Goal: Task Accomplishment & Management: Use online tool/utility

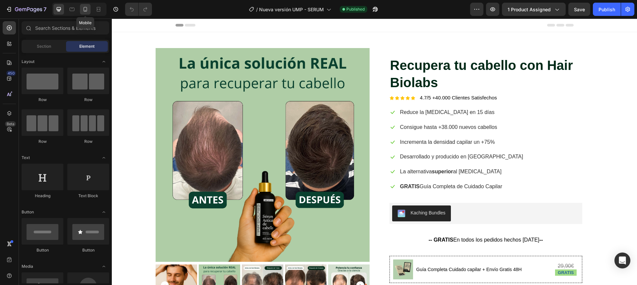
click at [85, 10] on icon at bounding box center [85, 9] width 7 height 7
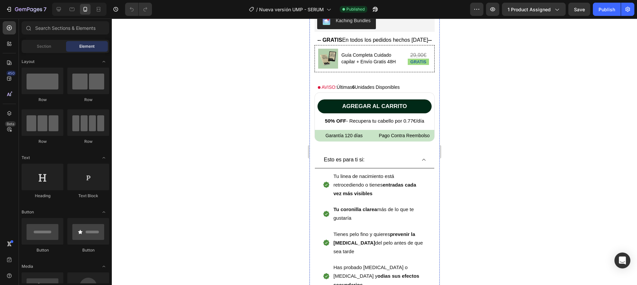
scroll to position [527, 0]
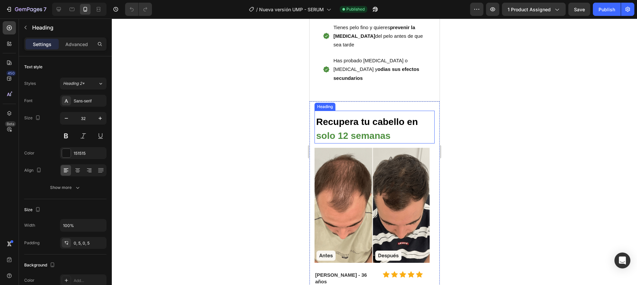
click at [323, 104] on div "Heading" at bounding box center [324, 107] width 18 height 6
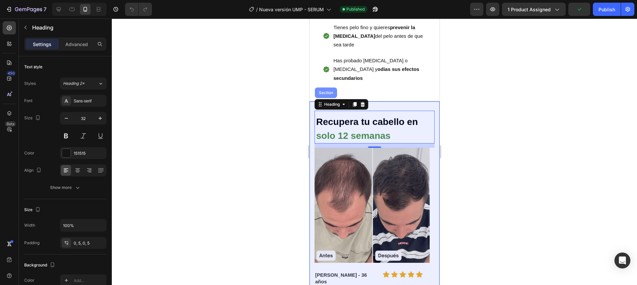
click at [329, 91] on div "Section" at bounding box center [325, 93] width 17 height 4
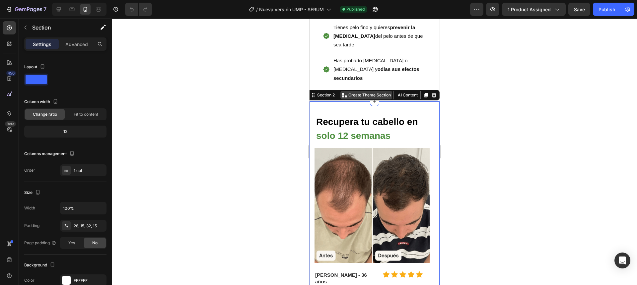
click at [350, 92] on p "Create Theme Section" at bounding box center [369, 95] width 42 height 6
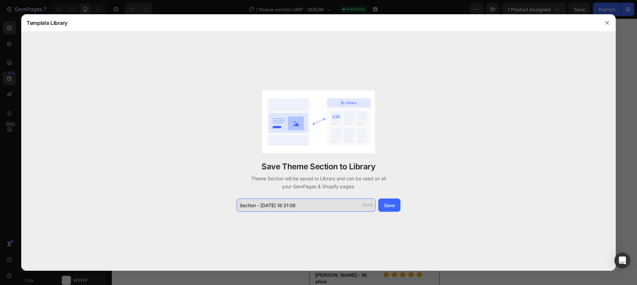
click at [295, 210] on input "Section - [DATE] 18:31:06" at bounding box center [305, 205] width 139 height 13
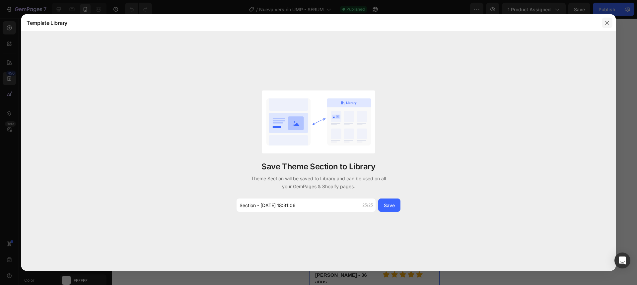
click at [611, 24] on button "button" at bounding box center [607, 23] width 11 height 11
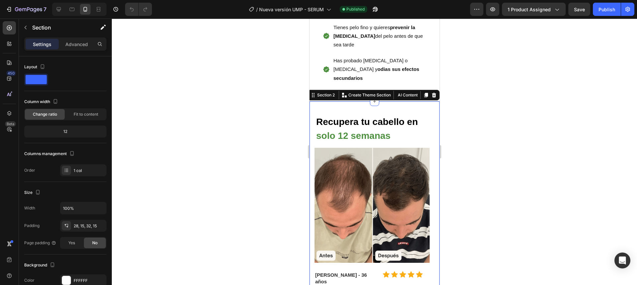
click at [217, 163] on div at bounding box center [374, 152] width 525 height 267
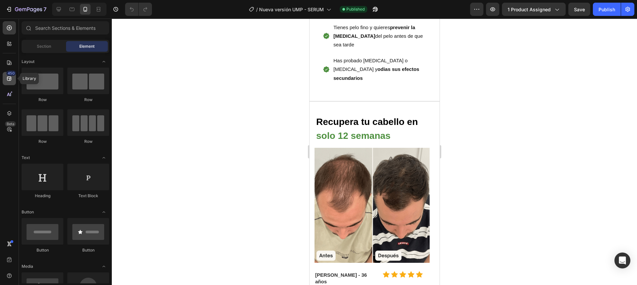
click at [8, 81] on icon at bounding box center [9, 78] width 7 height 7
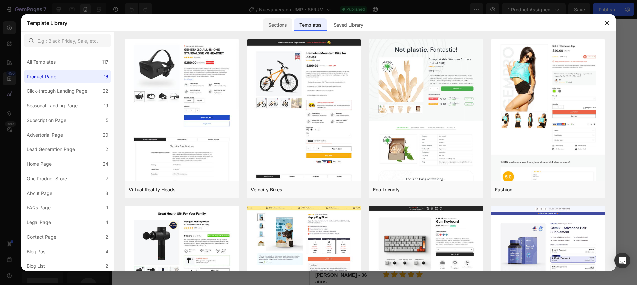
click at [286, 25] on div "Sections" at bounding box center [277, 24] width 29 height 13
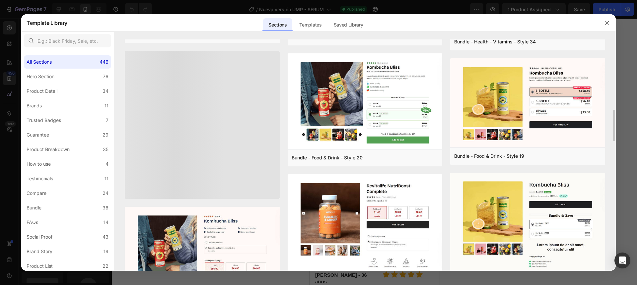
scroll to position [0, 0]
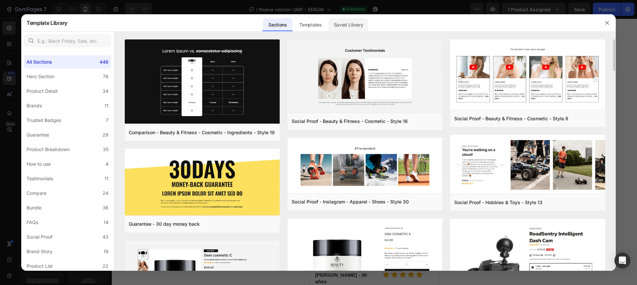
click at [362, 26] on div "Saved Library" at bounding box center [348, 24] width 40 height 13
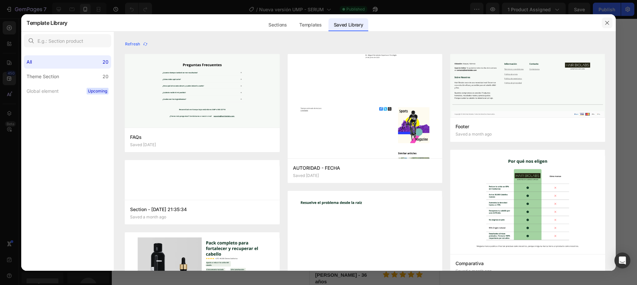
click at [609, 23] on icon "button" at bounding box center [606, 22] width 5 height 5
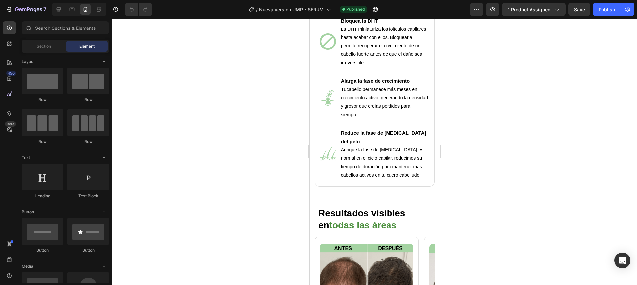
scroll to position [1004, 0]
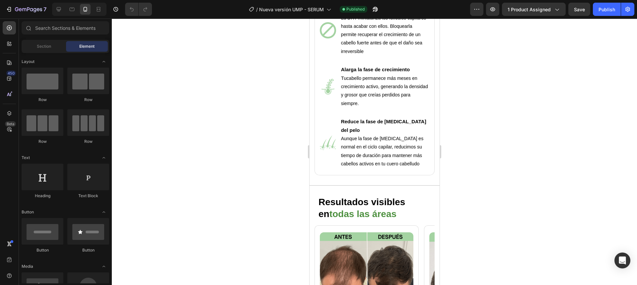
click at [330, 38] on img at bounding box center [327, 30] width 16 height 16
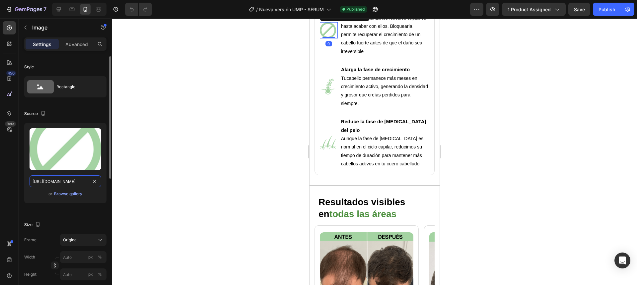
click at [68, 181] on input "[URL][DOMAIN_NAME]" at bounding box center [66, 181] width 72 height 12
click at [77, 193] on div "Browse gallery" at bounding box center [68, 194] width 28 height 6
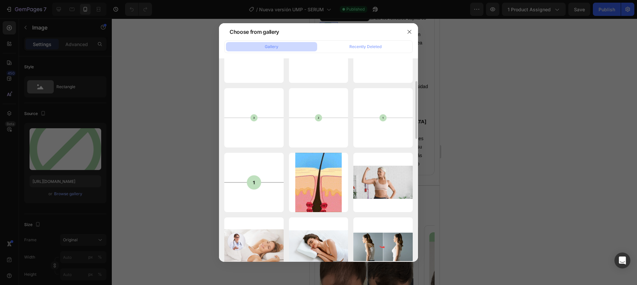
scroll to position [95, 0]
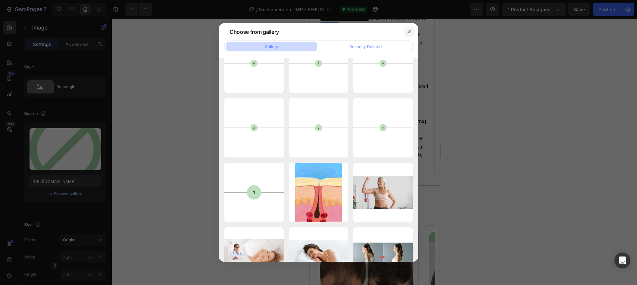
click at [410, 34] on icon "button" at bounding box center [409, 31] width 5 height 5
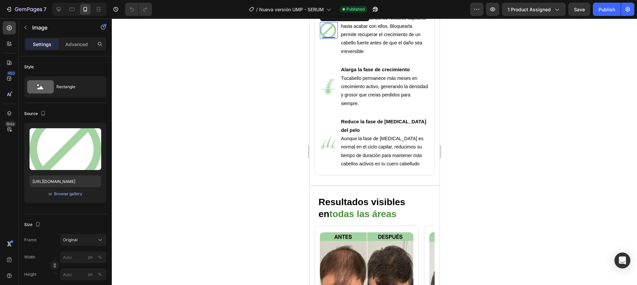
click at [260, 141] on div at bounding box center [374, 152] width 525 height 267
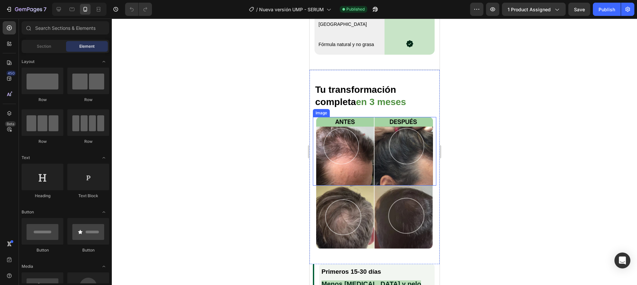
scroll to position [1672, 0]
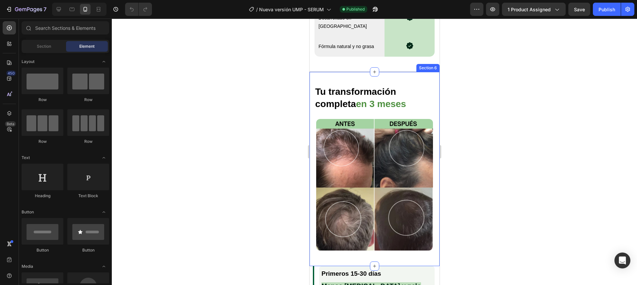
click at [340, 72] on div "Tu transformación completa en 3 meses Heading Image Image Section 6" at bounding box center [374, 169] width 130 height 195
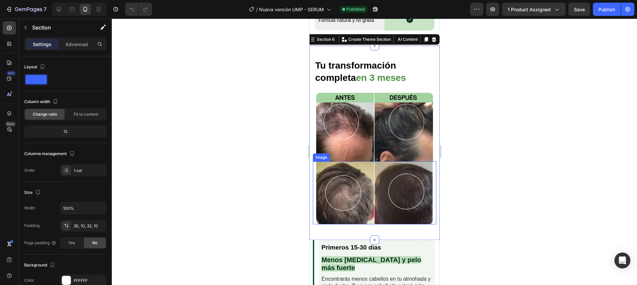
scroll to position [1707, 0]
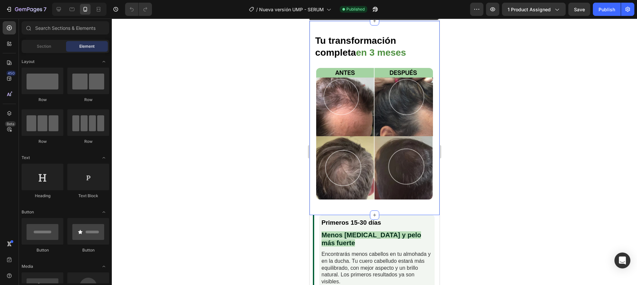
click at [310, 219] on section "Primeros 15-30 días Text Block Menos [MEDICAL_DATA] y pelo más fuerte Text Bloc…" at bounding box center [374, 255] width 130 height 80
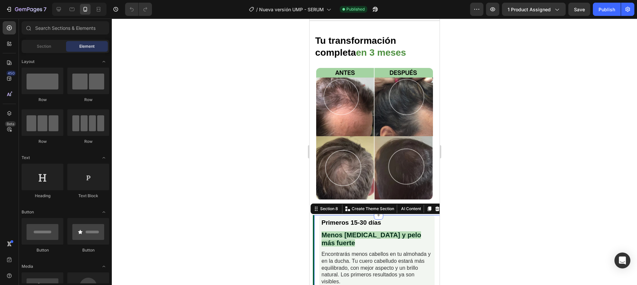
click at [315, 217] on div "Primeros 15-30 días Text Block Menos [MEDICAL_DATA] y pelo más fuerte Text Bloc…" at bounding box center [377, 255] width 130 height 80
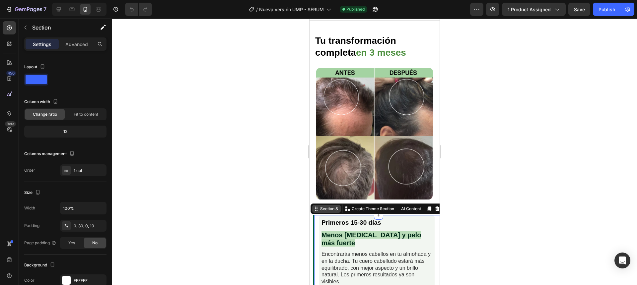
click at [321, 206] on div "Section 8" at bounding box center [328, 209] width 21 height 6
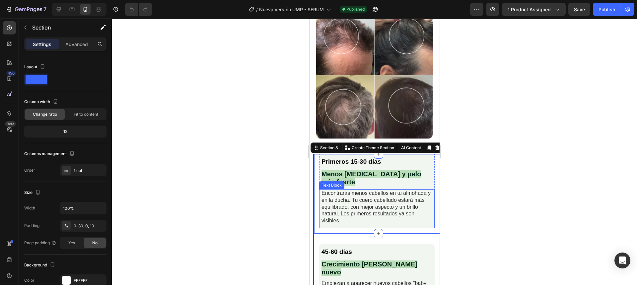
scroll to position [1774, 0]
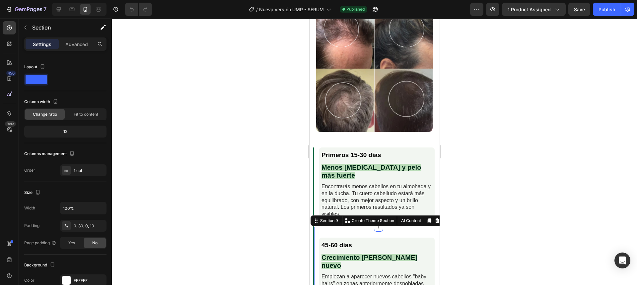
click at [393, 227] on div "45-60 días Text Block Crecimiento [PERSON_NAME] nuevo Text Block Empiezan a apa…" at bounding box center [377, 268] width 130 height 83
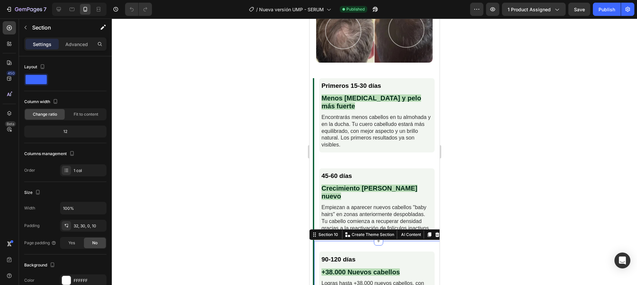
click at [394, 241] on div "90-120 días Text Block +38.000 Nuevos cabellos Text Block Logras hasta +38.000 …" at bounding box center [377, 280] width 130 height 78
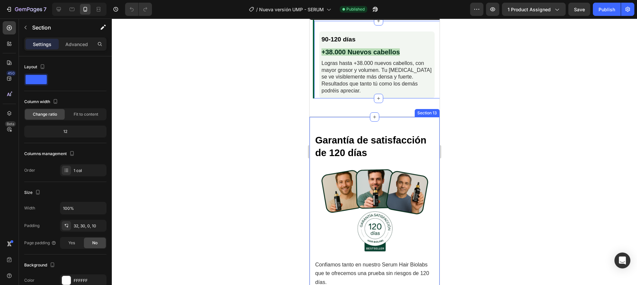
scroll to position [2053, 0]
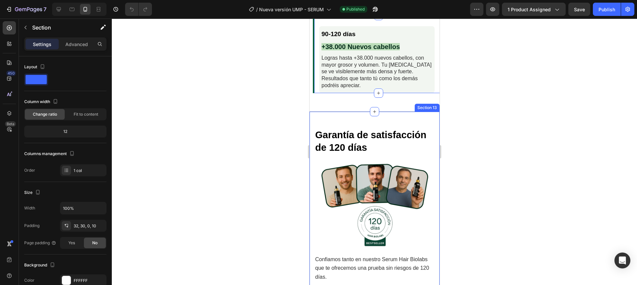
click at [421, 117] on div "Garantía de satisfacción de 120 días Heading Image Confiamos tanto en nuestro S…" at bounding box center [374, 261] width 130 height 298
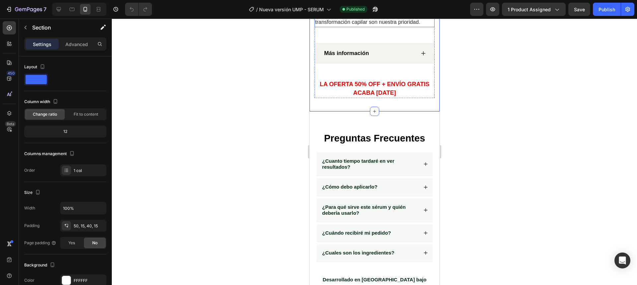
scroll to position [2394, 0]
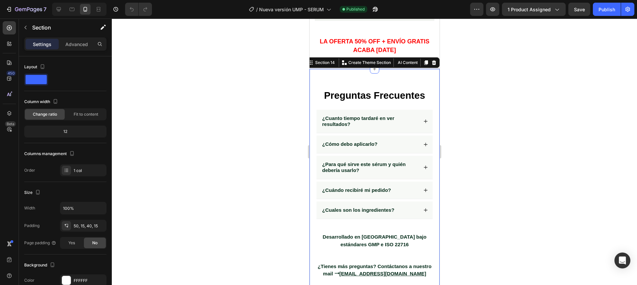
click at [380, 72] on div "Preguntas Frecuentes Heading ¿Cuanto tiempo tardaré en ver resultados? ¿Cómo de…" at bounding box center [374, 182] width 130 height 227
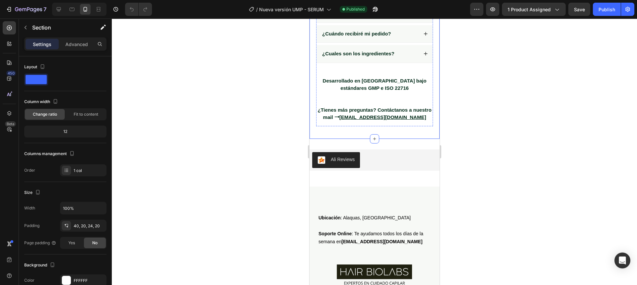
scroll to position [2553, 0]
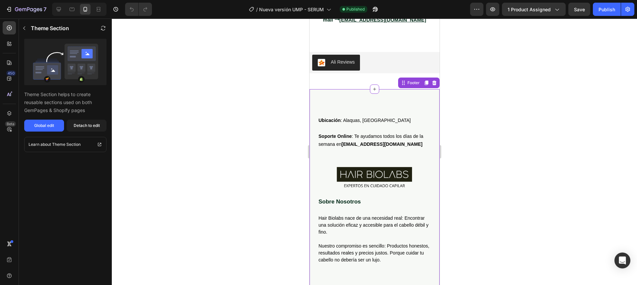
scroll to position [2658, 0]
